Goal: Information Seeking & Learning: Learn about a topic

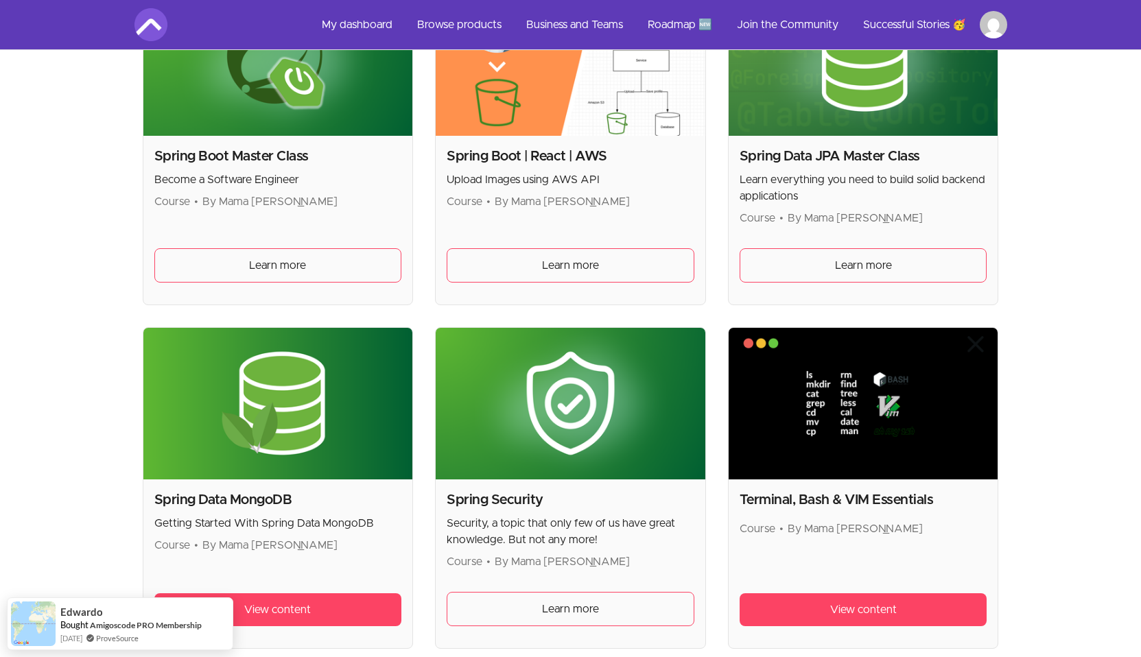
scroll to position [3626, 0]
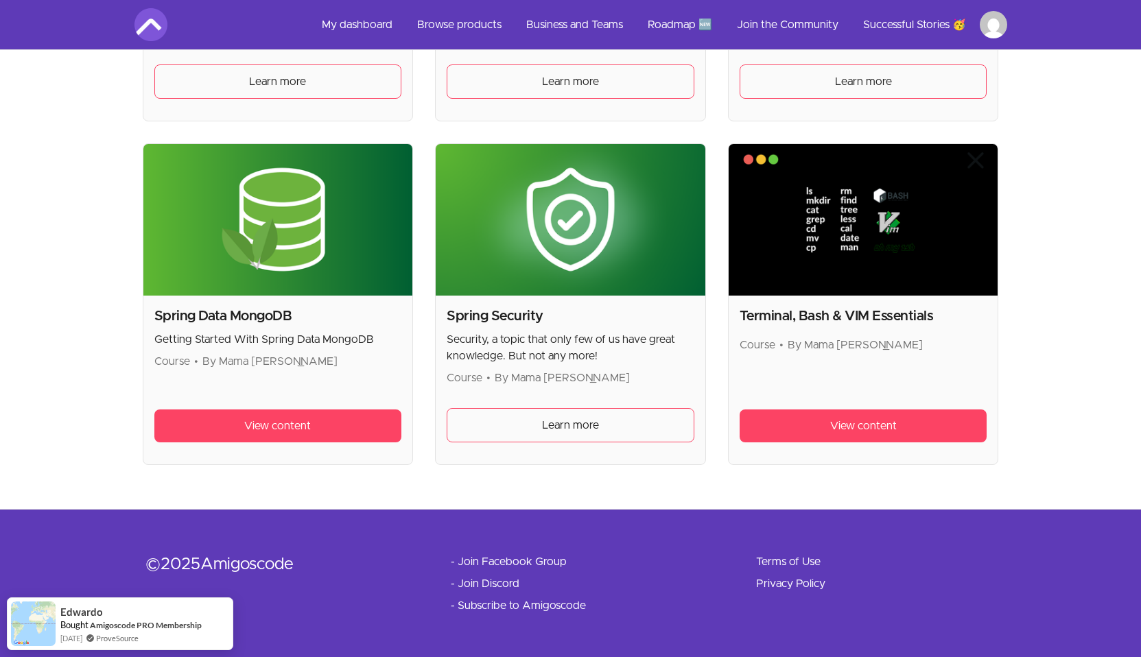
click at [277, 257] on img at bounding box center [278, 220] width 270 height 152
click at [318, 426] on link "View content" at bounding box center [278, 426] width 248 height 33
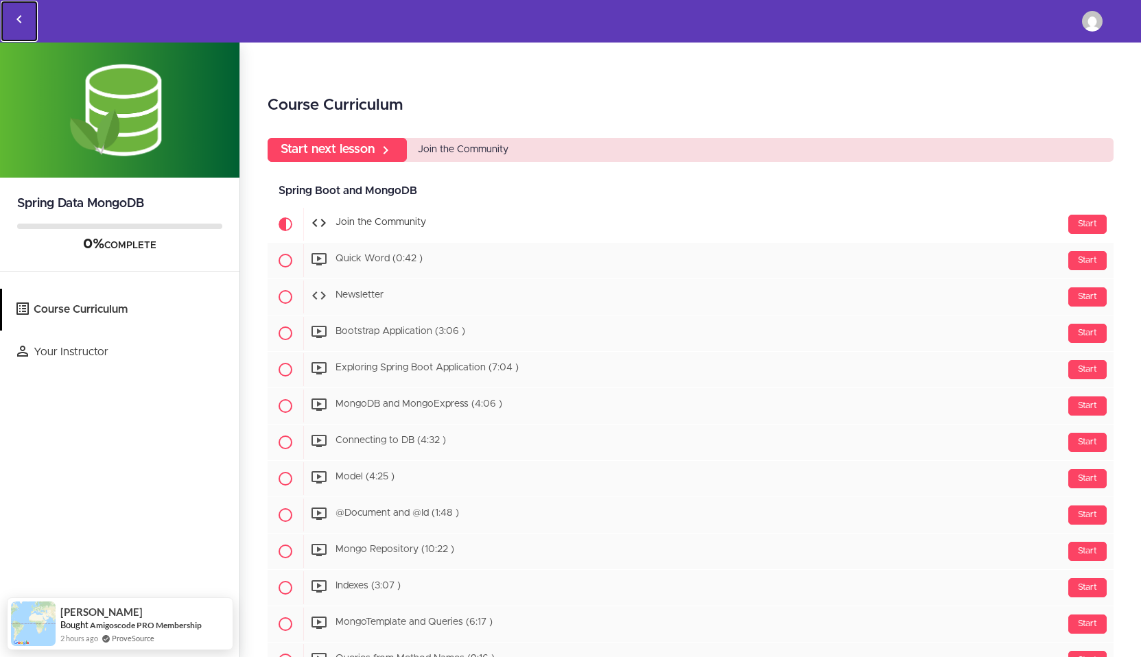
click at [16, 23] on icon "Back to courses" at bounding box center [19, 19] width 16 height 16
